Goal: Information Seeking & Learning: Learn about a topic

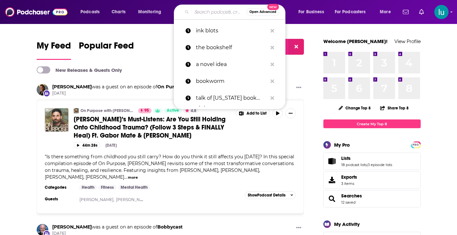
click at [196, 12] on input "Search podcasts, credits, & more..." at bounding box center [219, 12] width 55 height 10
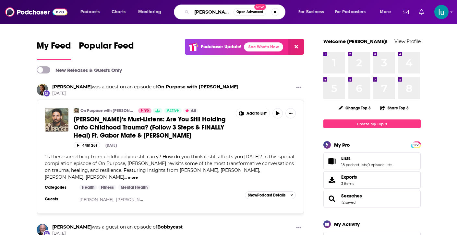
type input "[PERSON_NAME]"
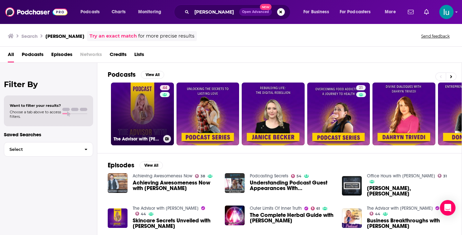
click at [138, 118] on link "44 The Advisor with [PERSON_NAME]" at bounding box center [142, 114] width 63 height 63
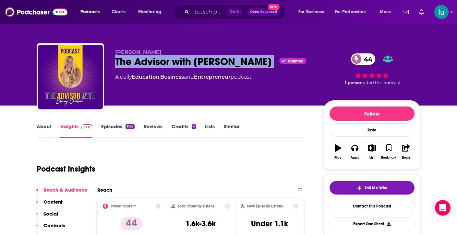
drag, startPoint x: 114, startPoint y: 59, endPoint x: 281, endPoint y: 57, distance: 166.4
click at [281, 57] on div "[PERSON_NAME] The Advisor with [PERSON_NAME] Claimed 44 A daily Education , Bus…" at bounding box center [229, 78] width 384 height 70
copy div "The Advisor with [PERSON_NAME]"
click at [41, 126] on link "About" at bounding box center [44, 131] width 15 height 15
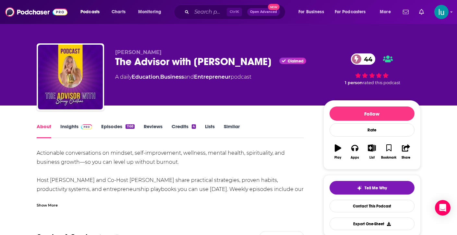
click at [45, 207] on div "Show More" at bounding box center [47, 205] width 21 height 6
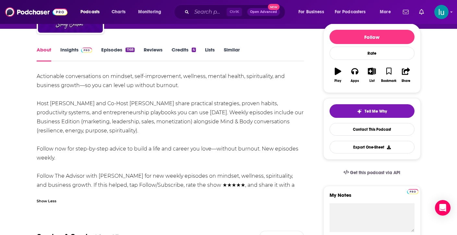
scroll to position [78, 0]
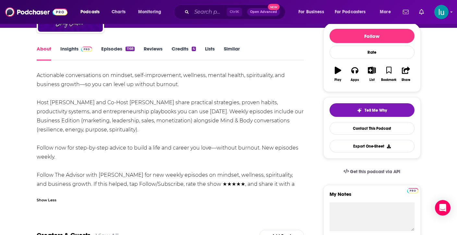
drag, startPoint x: 36, startPoint y: 73, endPoint x: 123, endPoint y: 154, distance: 118.9
copy div "Actionable conversations on mindset, self-improvement, wellness, mental health,…"
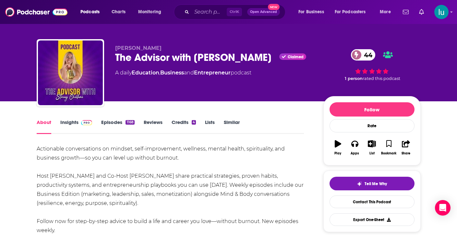
scroll to position [0, 0]
